Goal: Find specific page/section: Find specific page/section

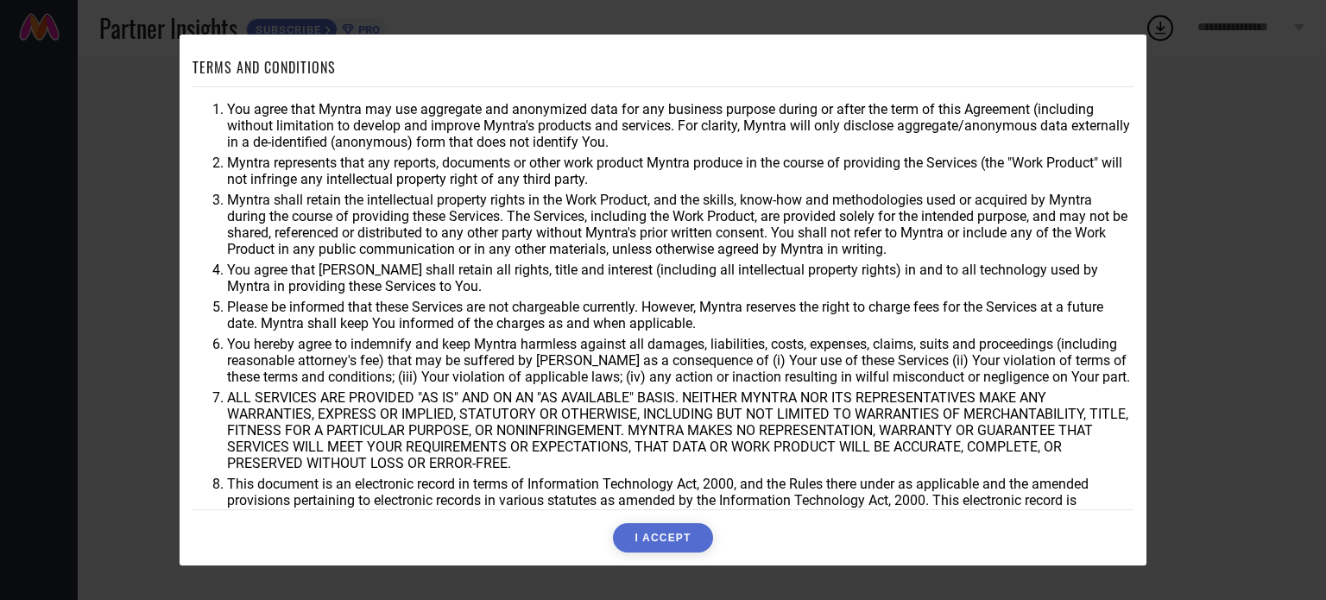
click at [652, 528] on button "I ACCEPT" at bounding box center [662, 537] width 99 height 29
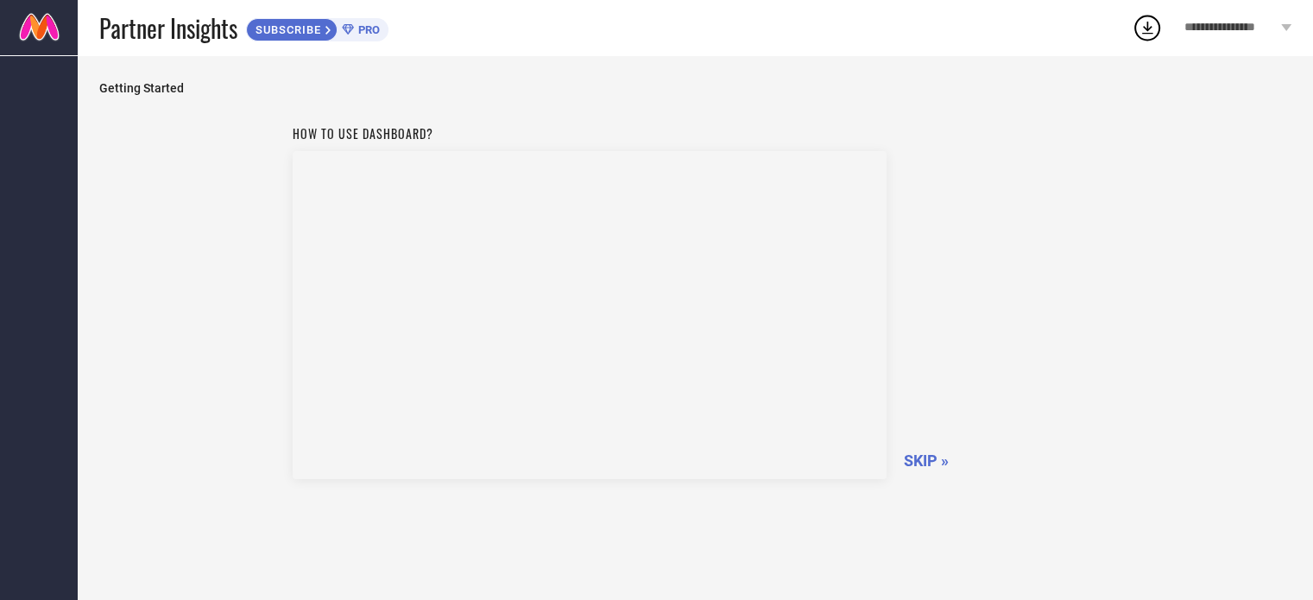
click at [936, 451] on span "SKIP »" at bounding box center [926, 460] width 45 height 18
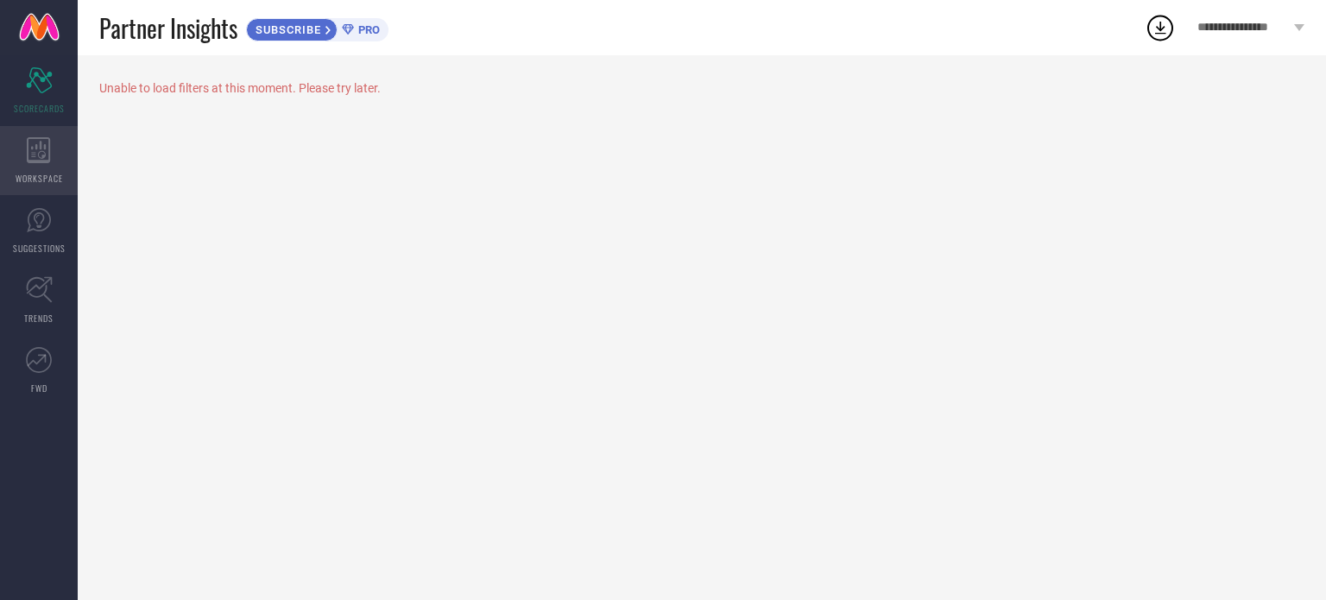
click at [30, 158] on icon at bounding box center [39, 150] width 24 height 26
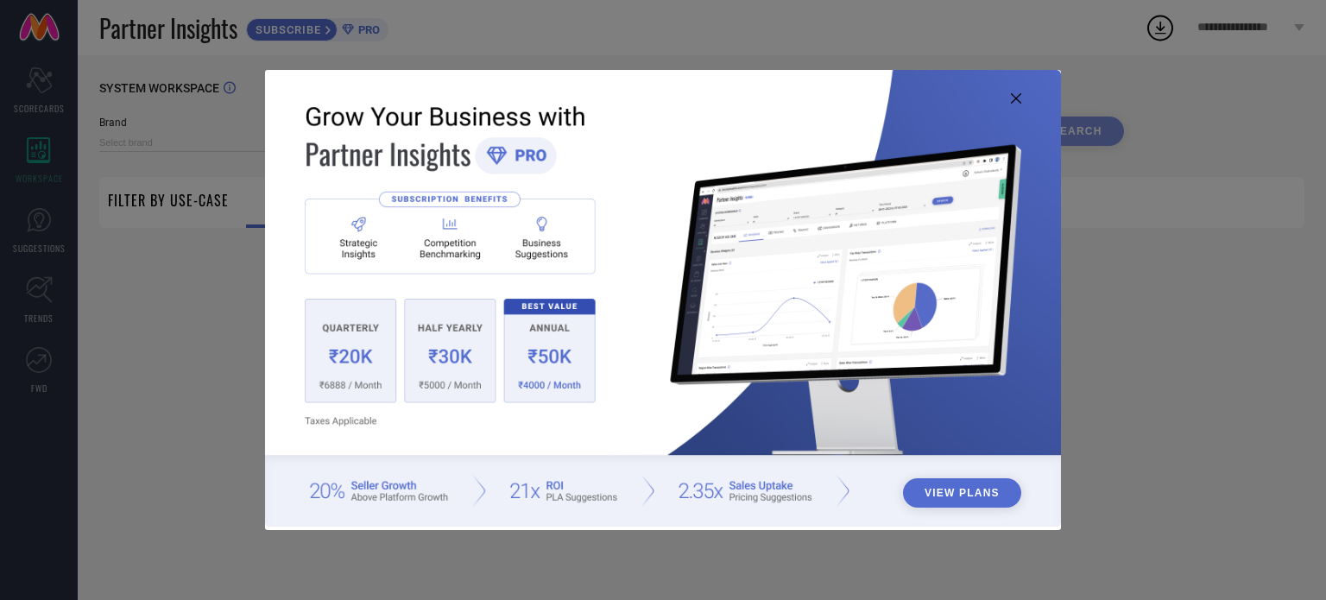
type input "1 STOP FASHION"
type input "All"
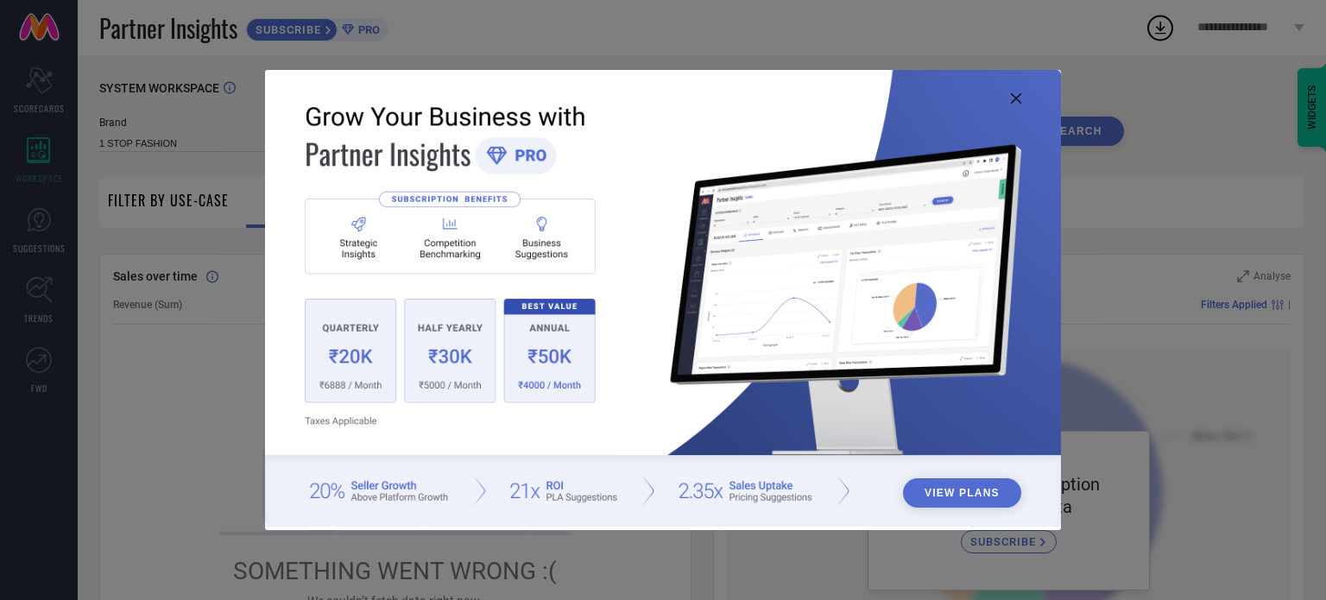
click at [1024, 95] on img at bounding box center [663, 299] width 796 height 458
click at [1013, 99] on icon at bounding box center [1016, 98] width 10 height 10
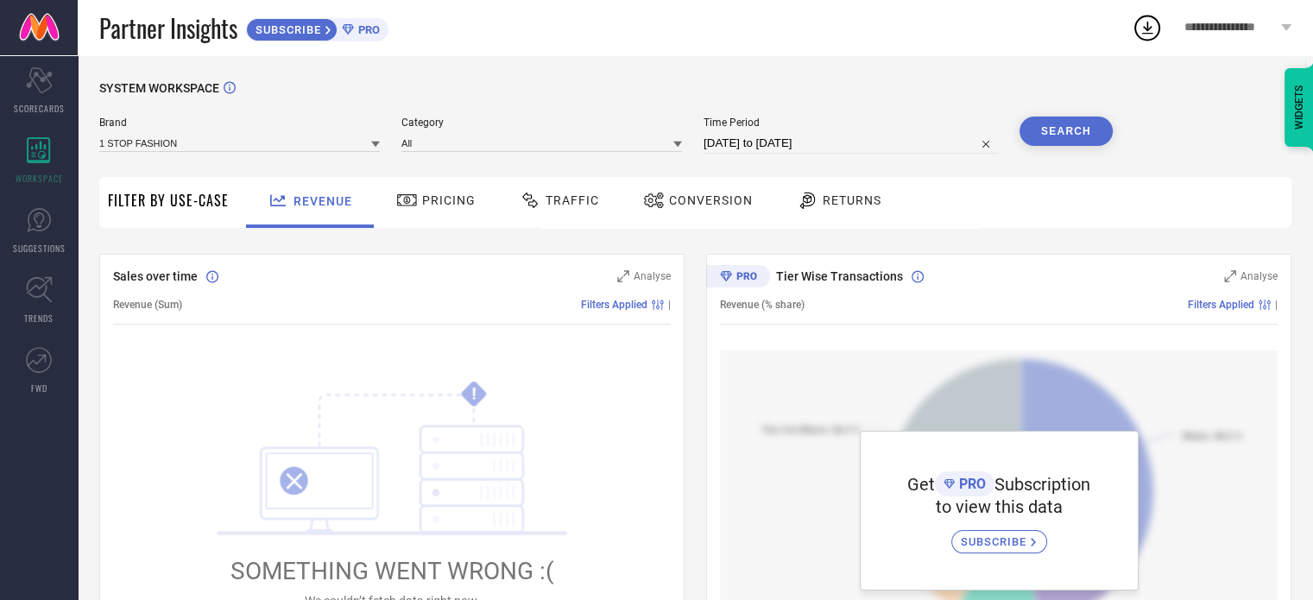
click at [433, 191] on div "Pricing" at bounding box center [436, 200] width 88 height 29
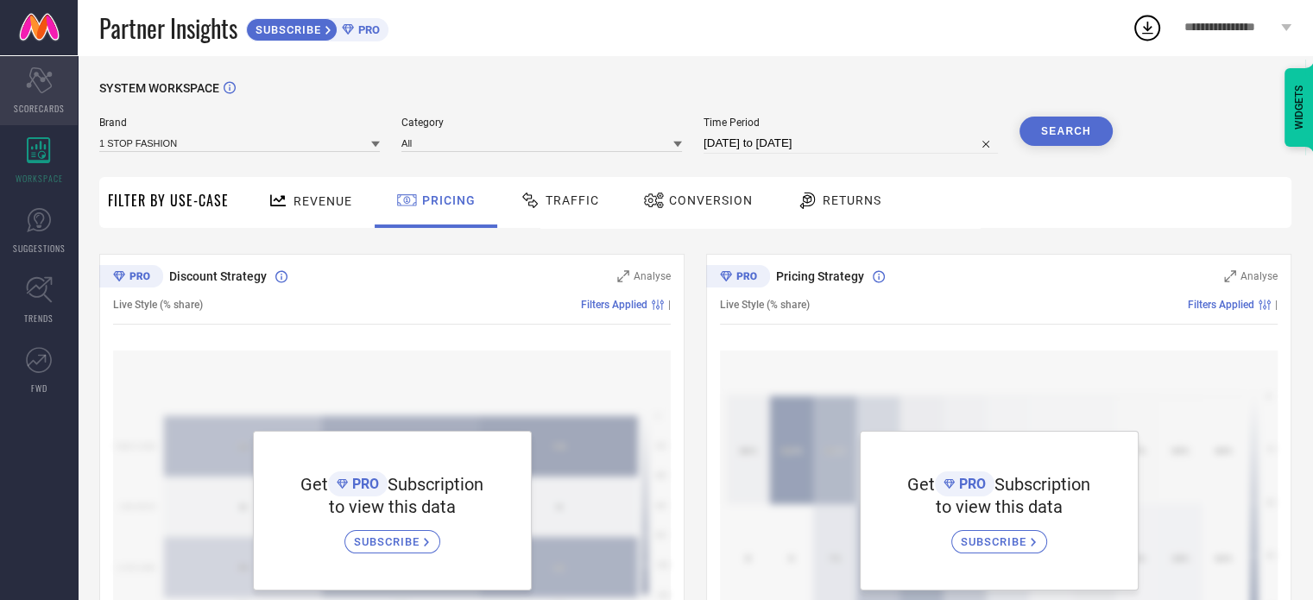
click at [38, 97] on div "Scorecard SCORECARDS" at bounding box center [39, 90] width 78 height 69
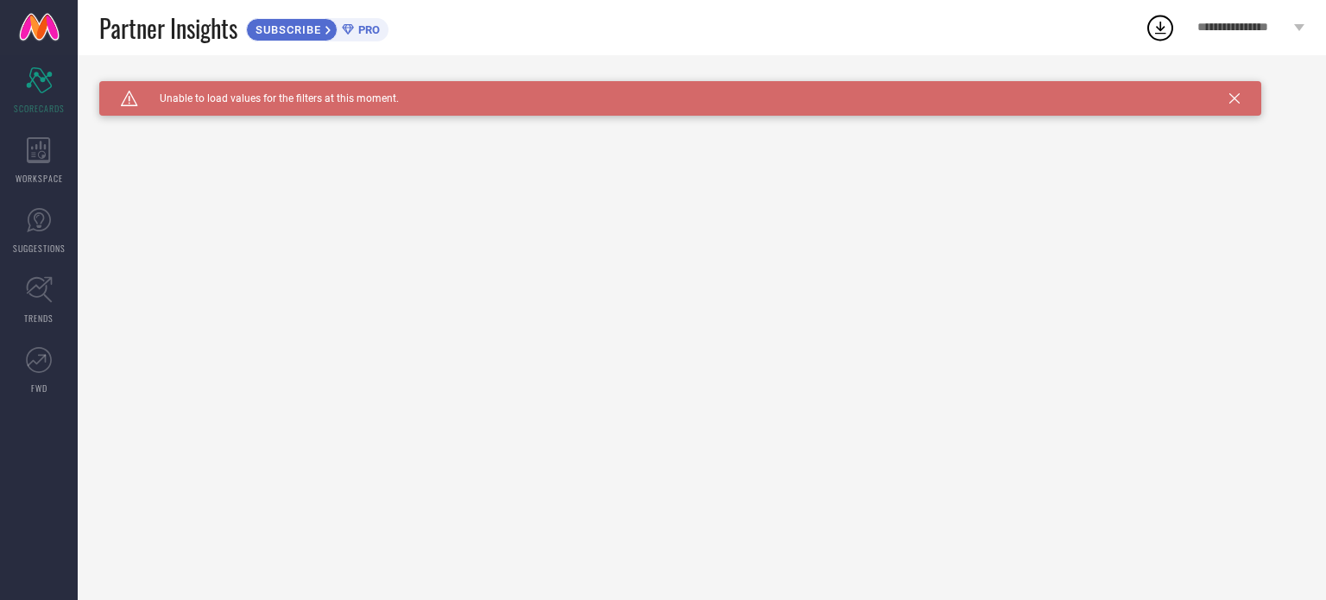
click at [366, 31] on span "PRO" at bounding box center [367, 29] width 26 height 13
